Goal: Information Seeking & Learning: Learn about a topic

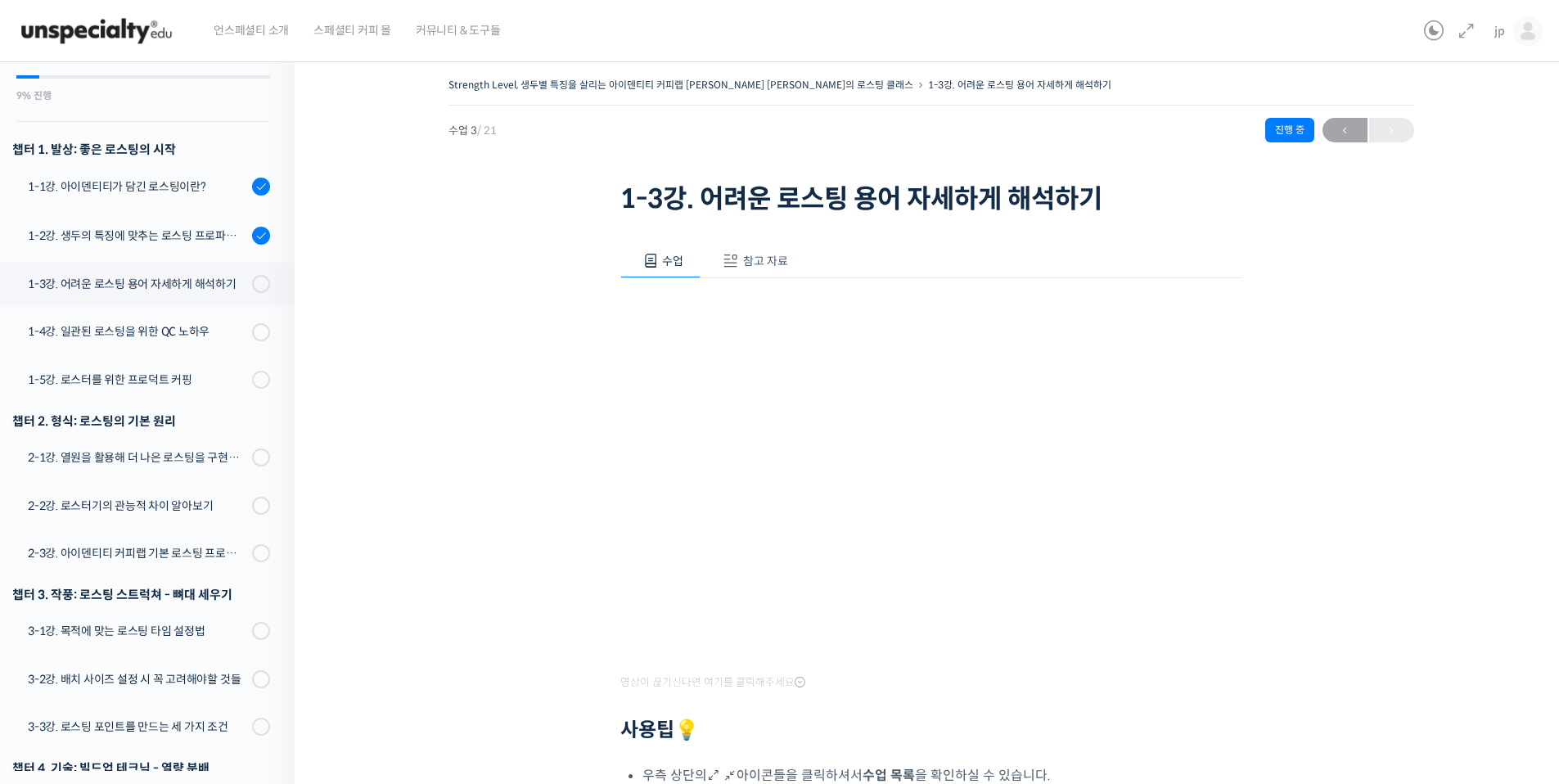
scroll to position [308, 0]
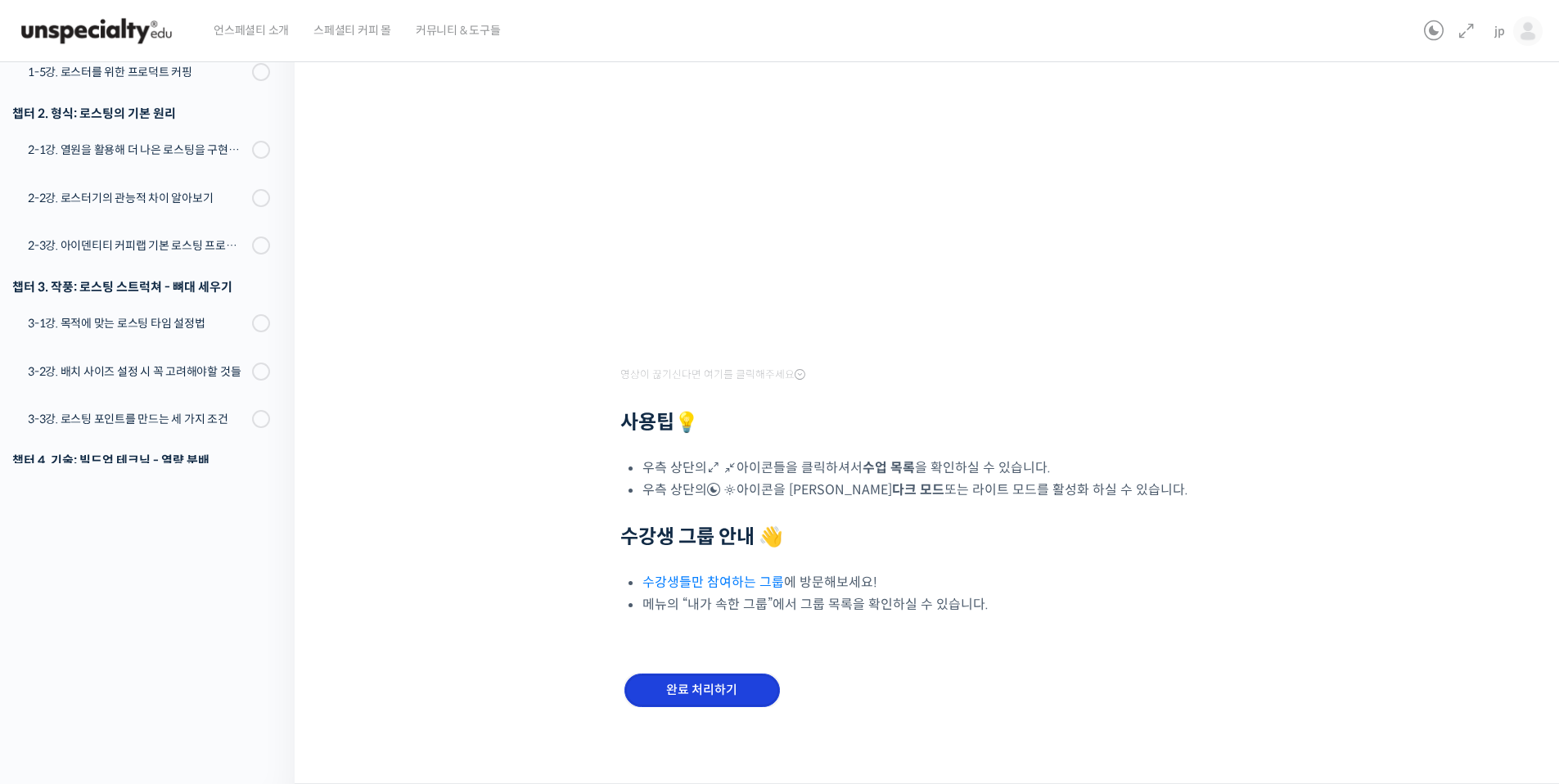
click at [712, 691] on input "완료 처리하기" at bounding box center [702, 690] width 156 height 34
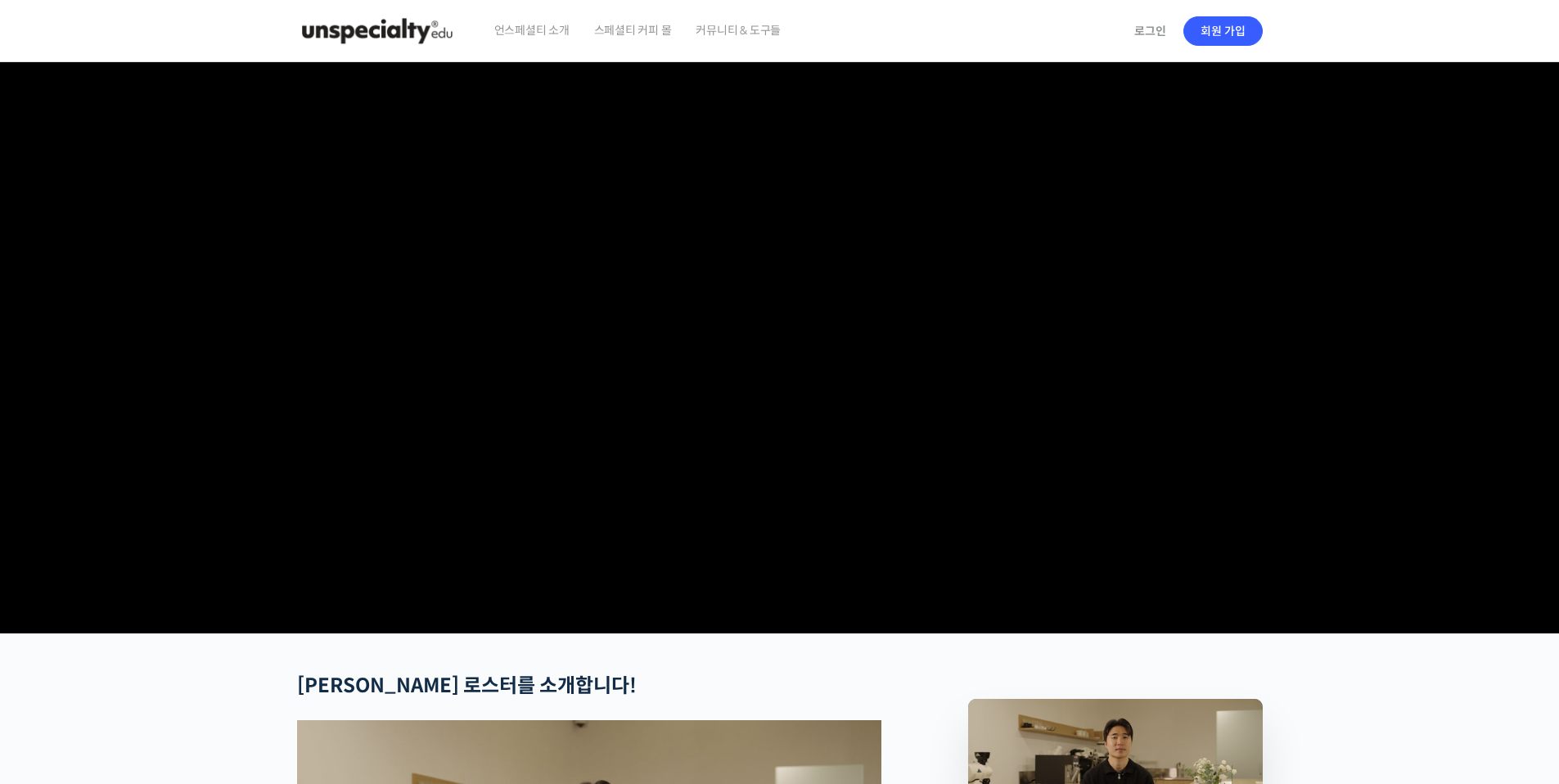
checkbox input "true"
type input "jppak86@gmail.com"
click at [1158, 36] on link "로그인" at bounding box center [1150, 30] width 51 height 37
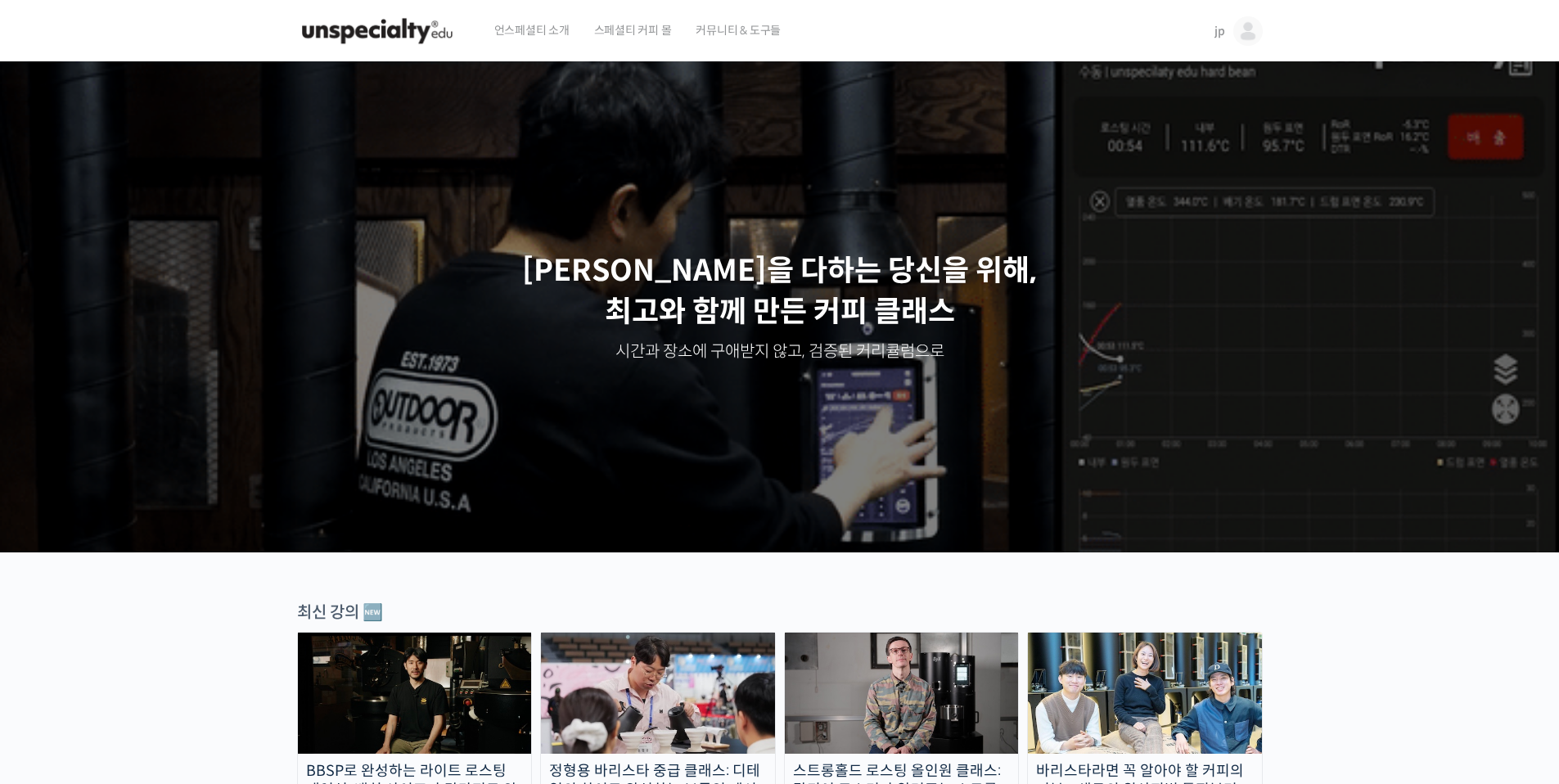
click at [1222, 26] on span "jp" at bounding box center [1220, 30] width 10 height 15
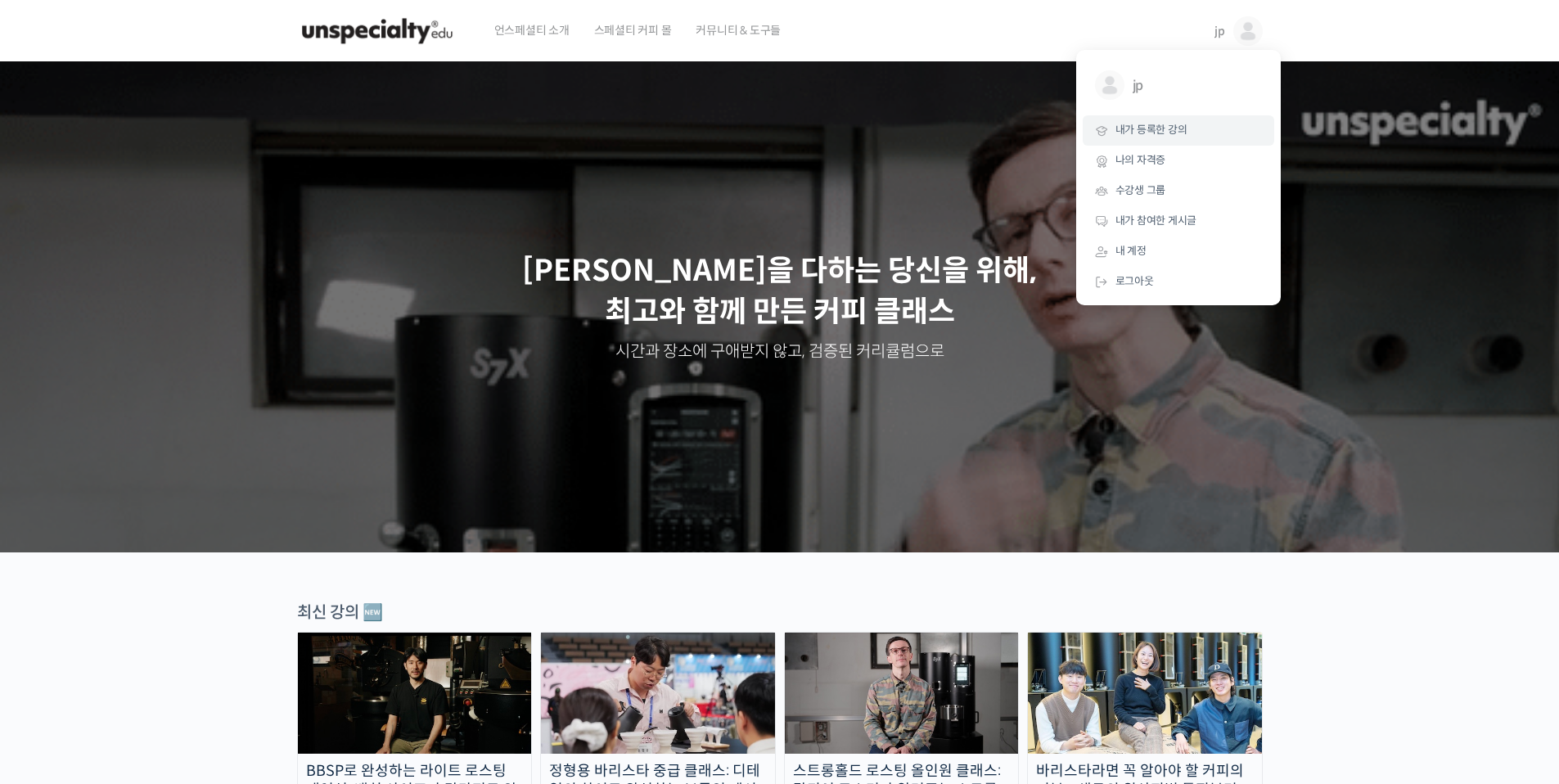
click at [1186, 133] on span "내가 등록한 강의" at bounding box center [1152, 130] width 72 height 14
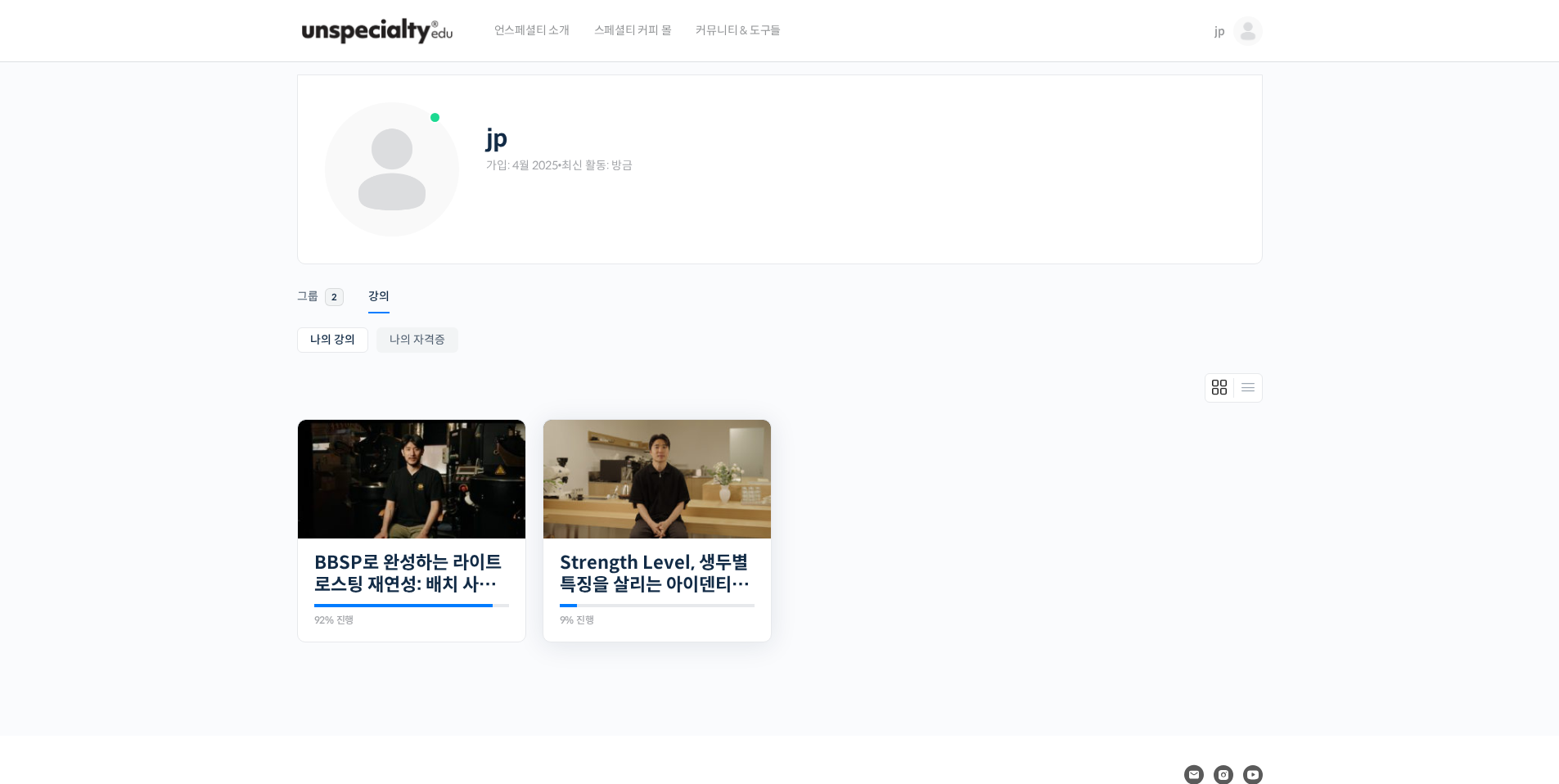
click at [695, 465] on img at bounding box center [656, 479] width 227 height 118
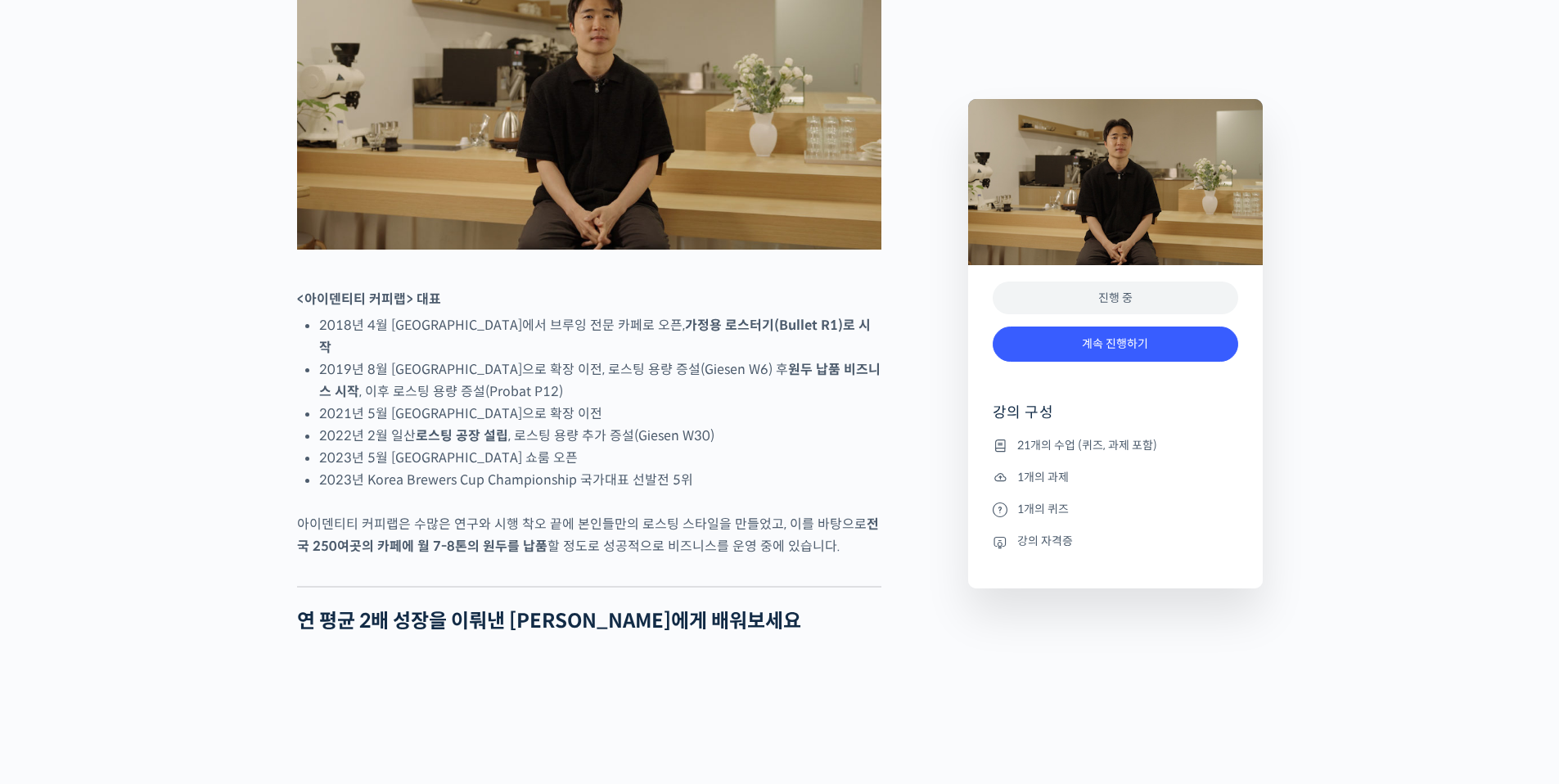
scroll to position [1377, 0]
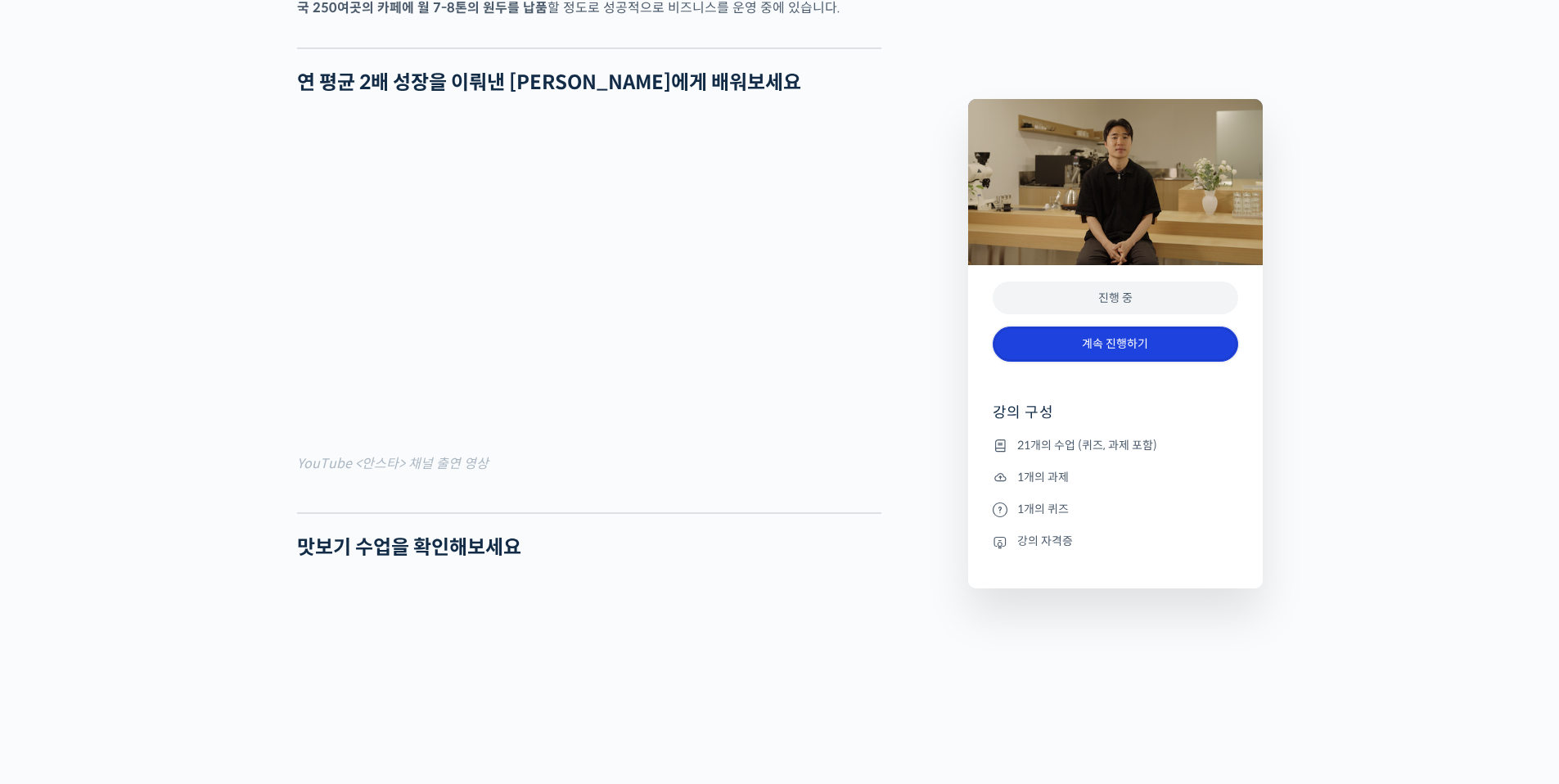
click at [1091, 346] on link "계속 진행하기" at bounding box center [1116, 344] width 245 height 35
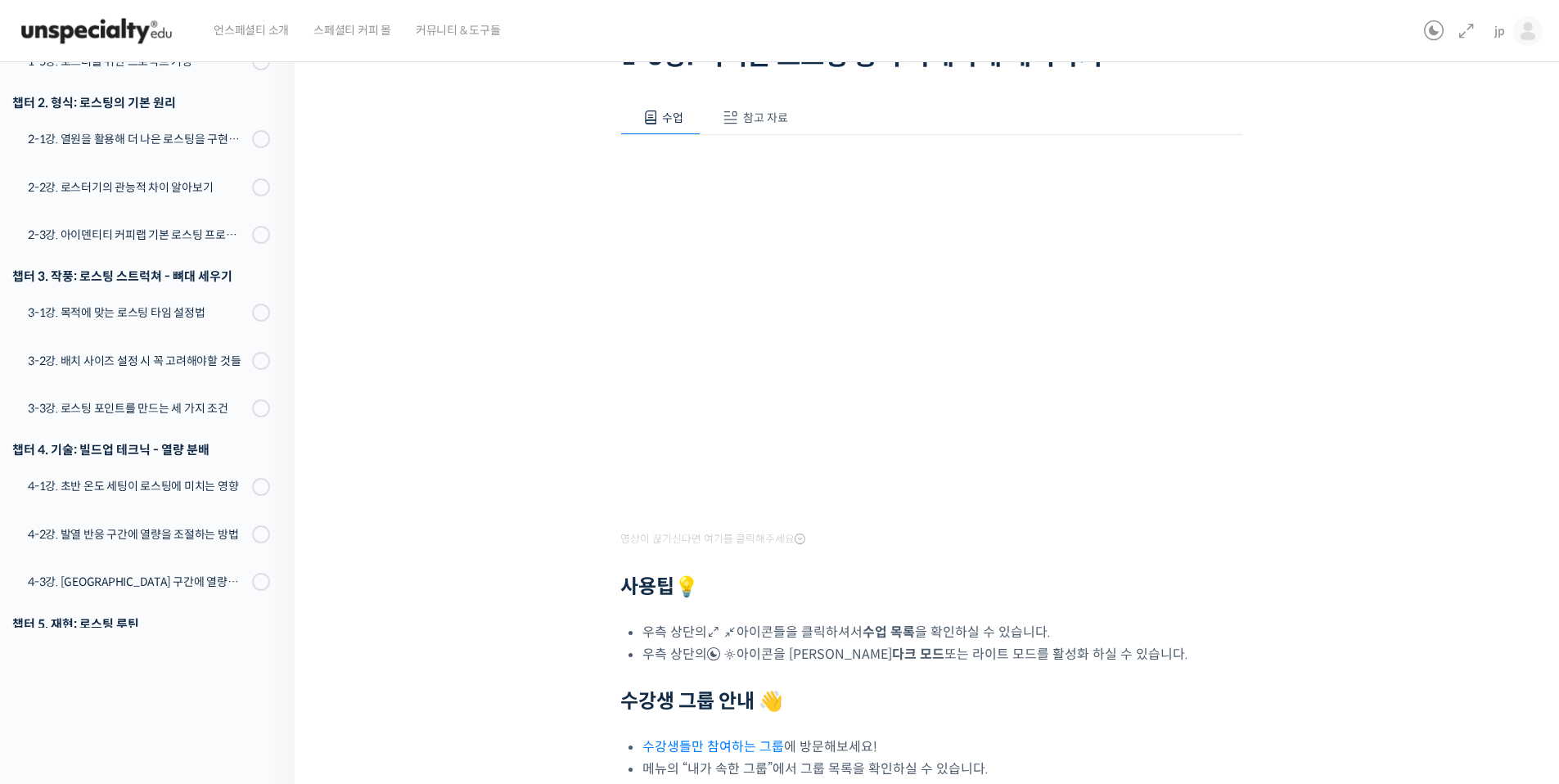
scroll to position [308, 0]
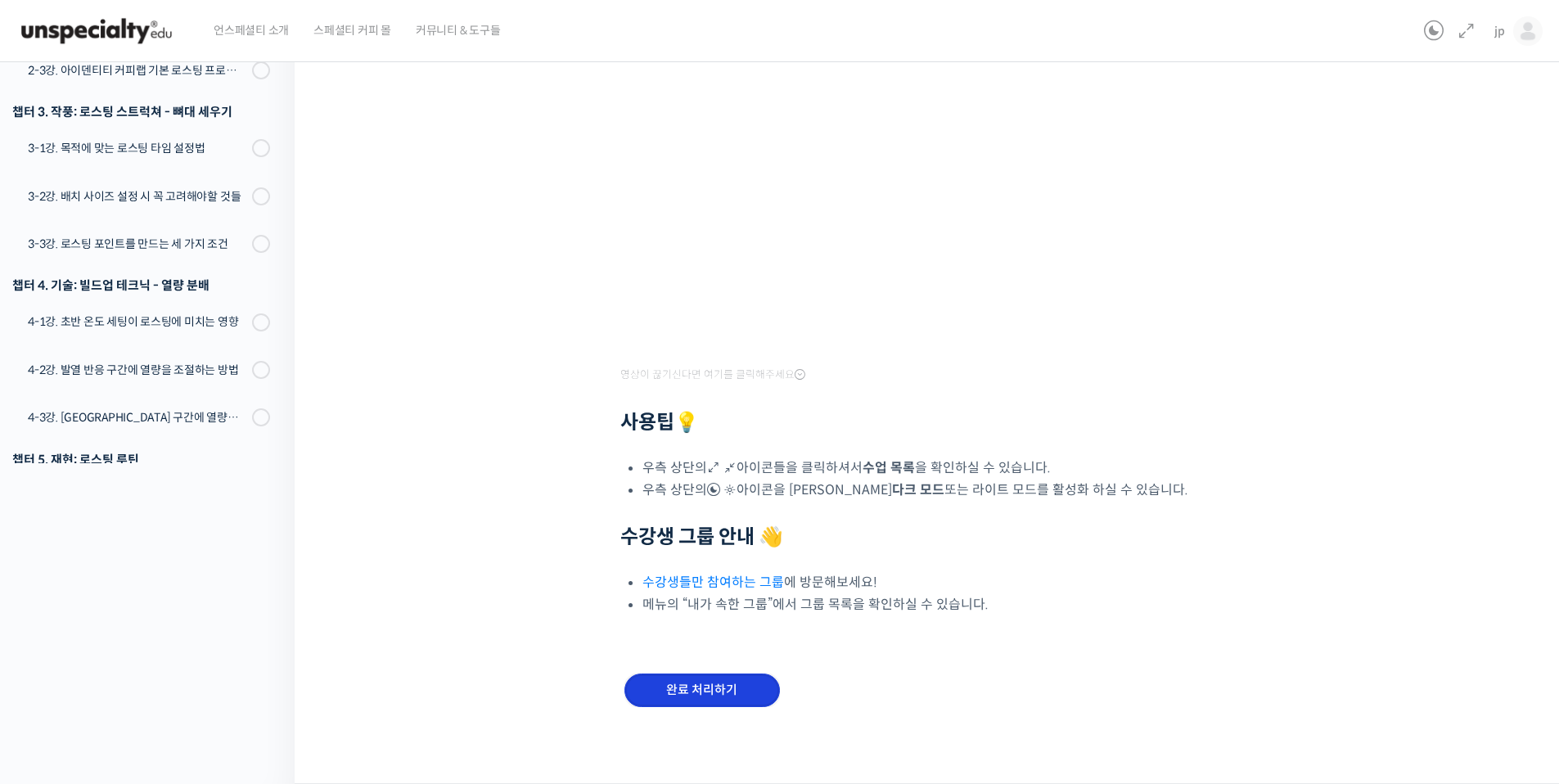
click at [738, 688] on input "완료 처리하기" at bounding box center [702, 690] width 156 height 34
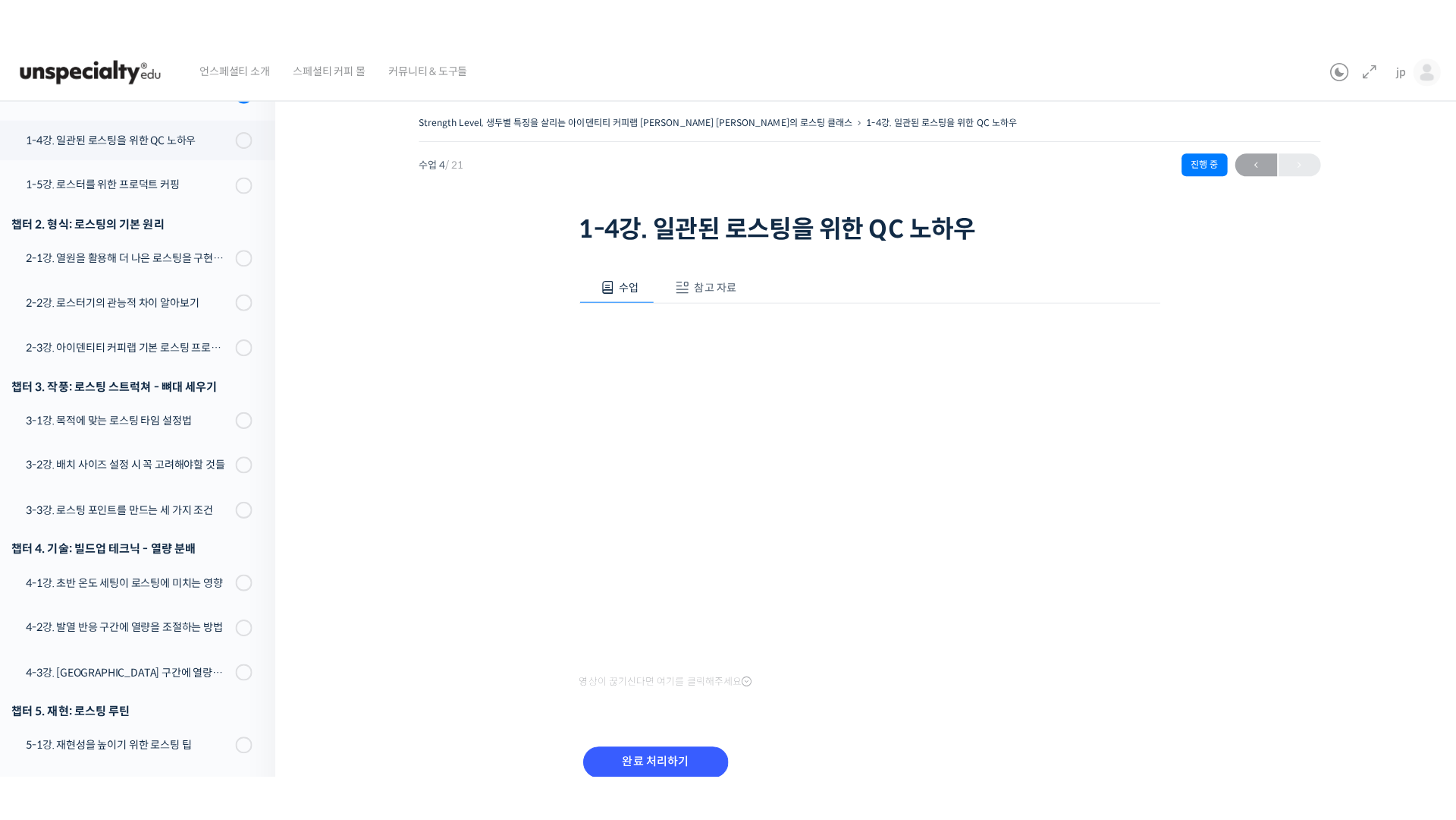
scroll to position [698, 0]
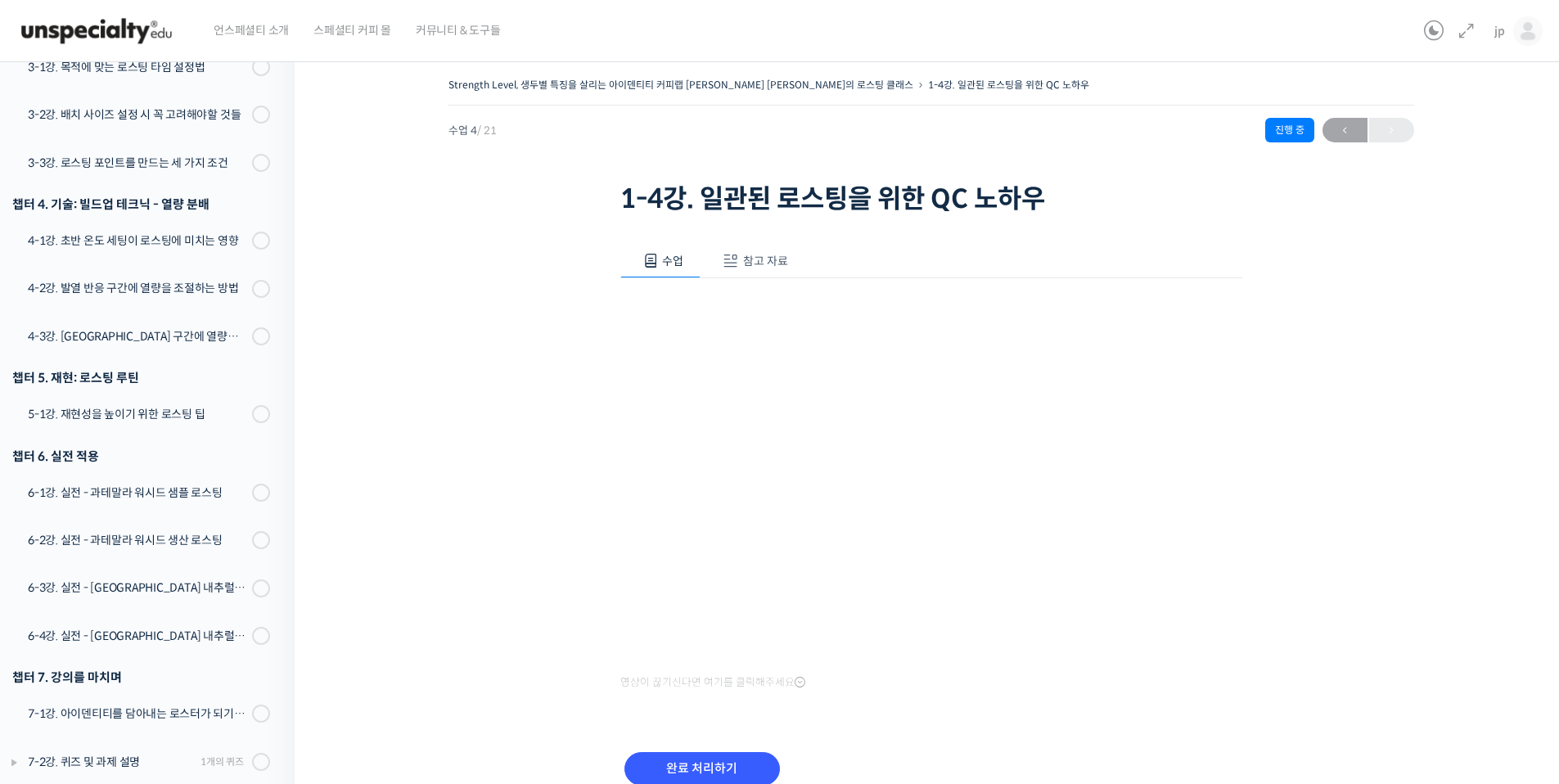
click at [775, 269] on button "참고 자료" at bounding box center [753, 260] width 104 height 34
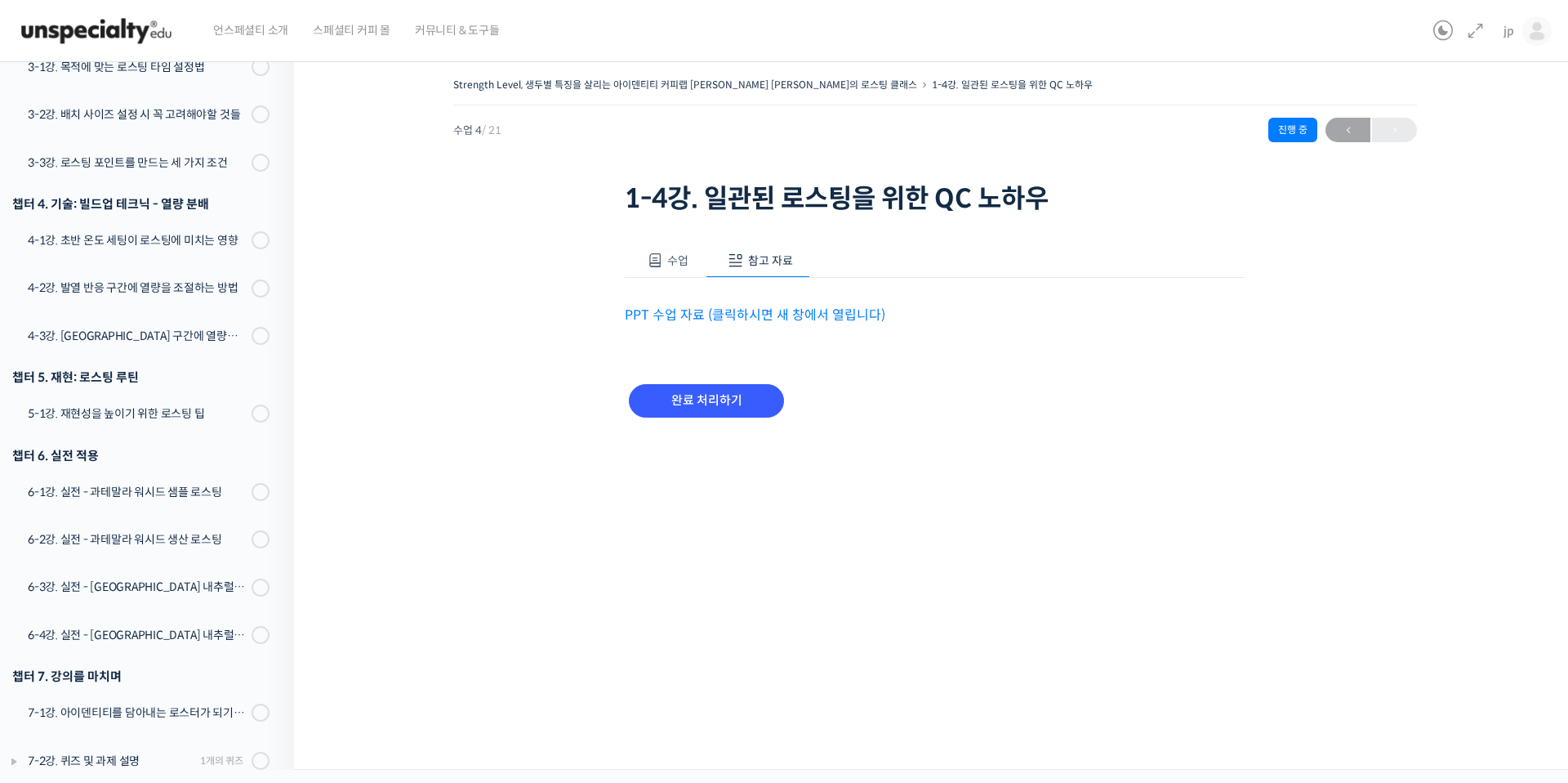
click at [684, 260] on span "수업" at bounding box center [678, 260] width 21 height 15
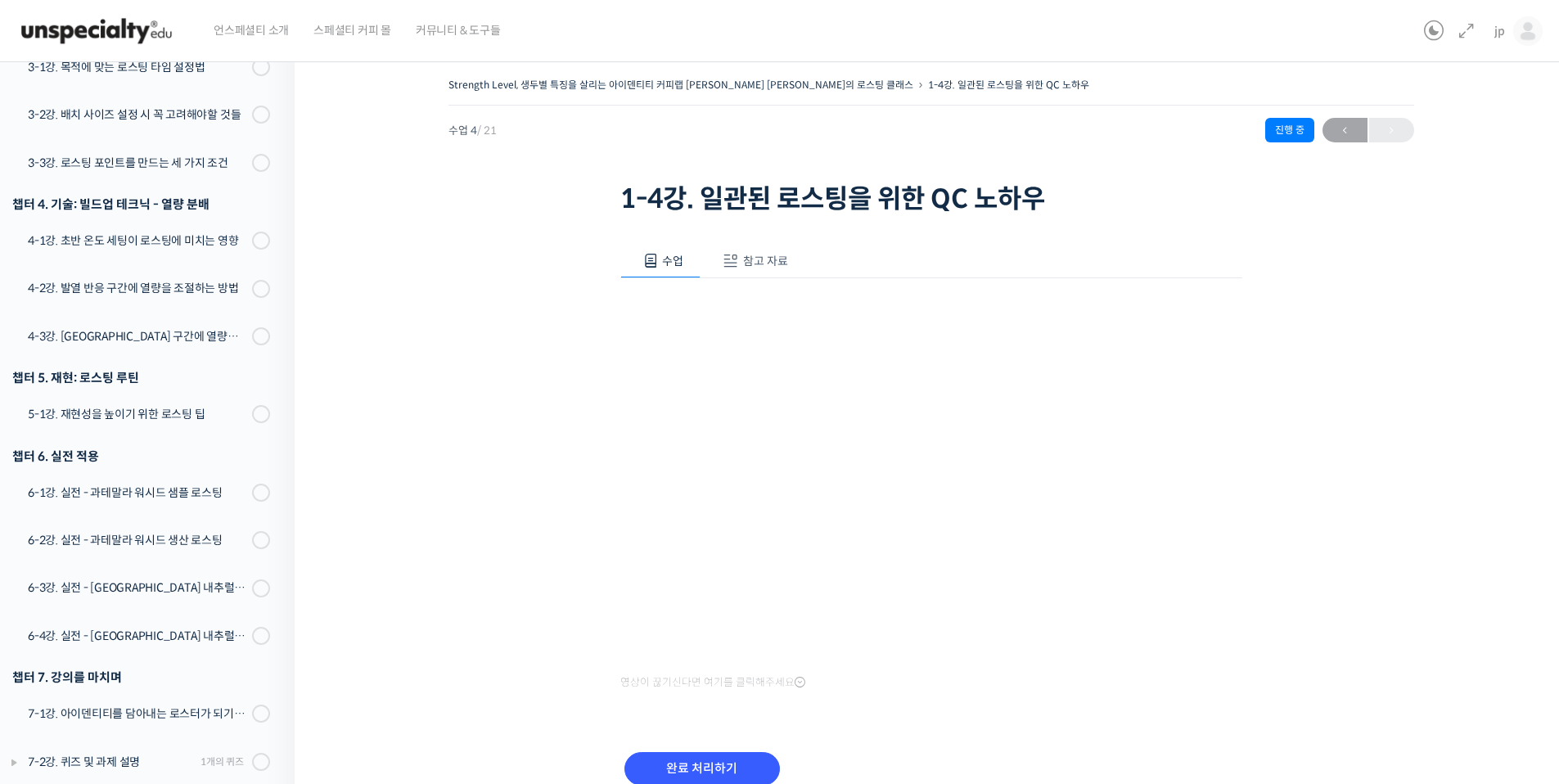
click at [749, 252] on button "참고 자료" at bounding box center [753, 260] width 104 height 34
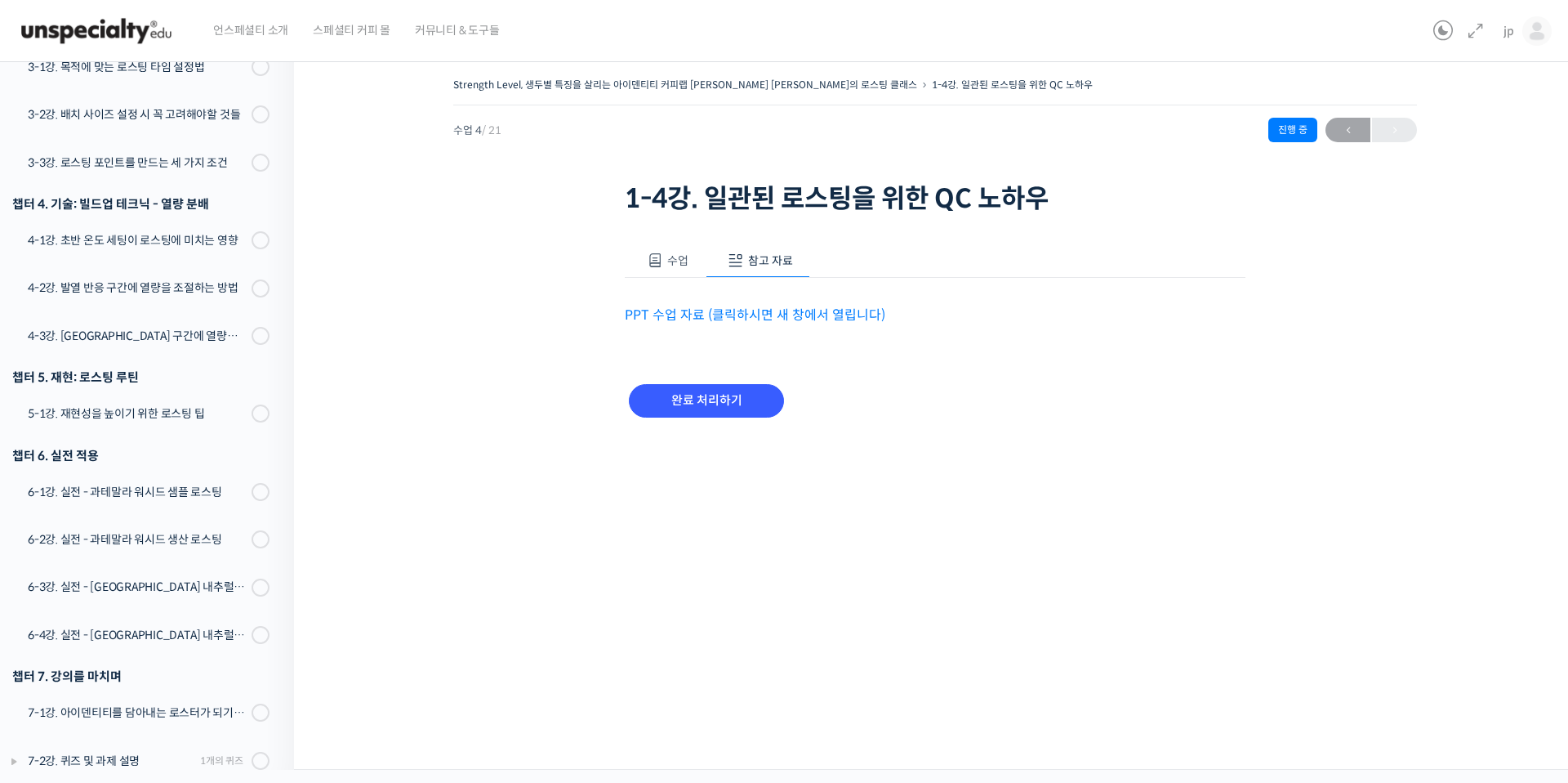
click at [761, 317] on link "PPT 수업 자료 (클릭하시면 새 창에서 열립니다)" at bounding box center [755, 315] width 261 height 17
click at [684, 272] on button "수업" at bounding box center [665, 260] width 81 height 34
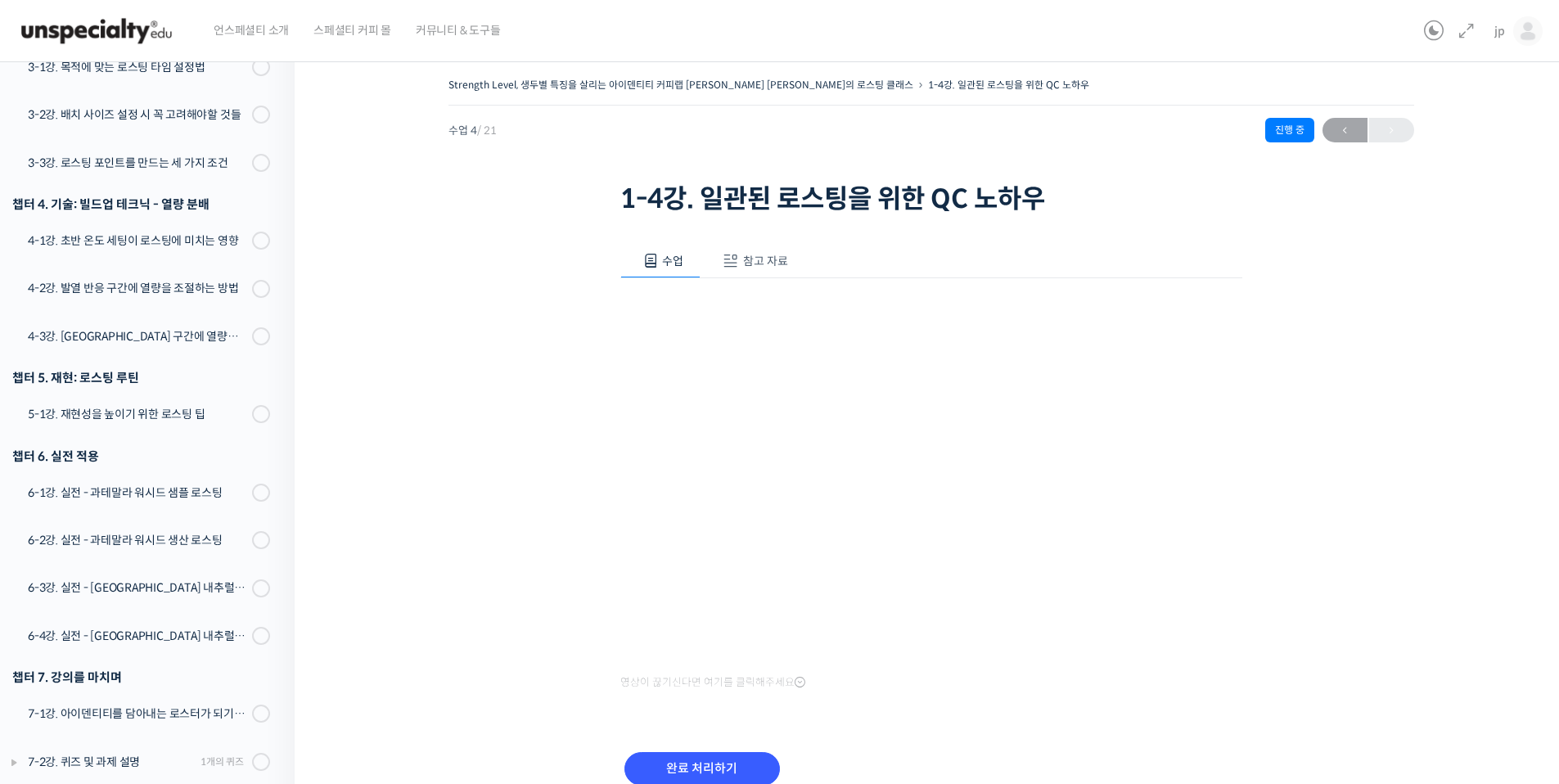
scroll to position [653, 0]
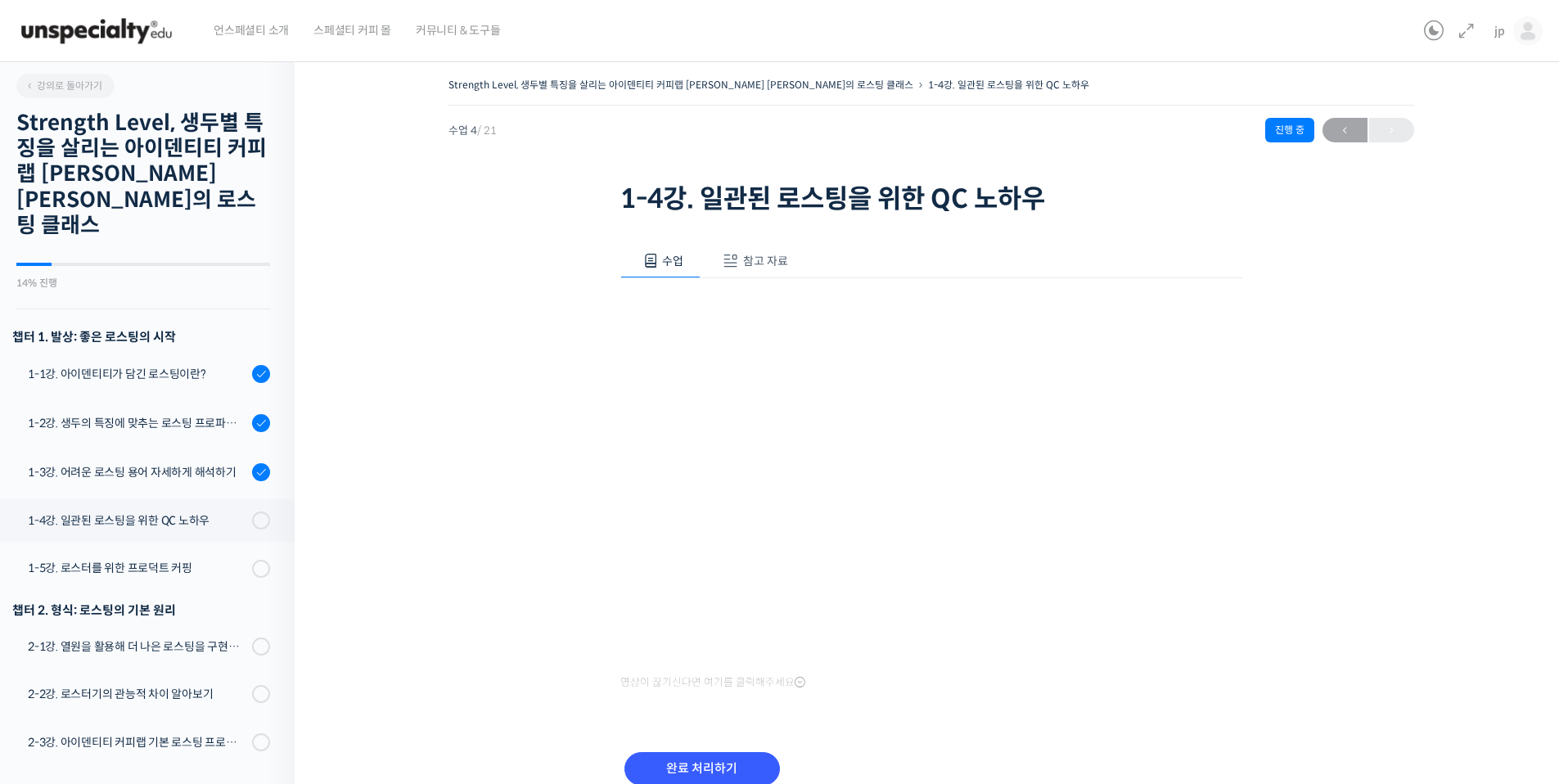
scroll to position [653, 0]
